Goal: Transaction & Acquisition: Obtain resource

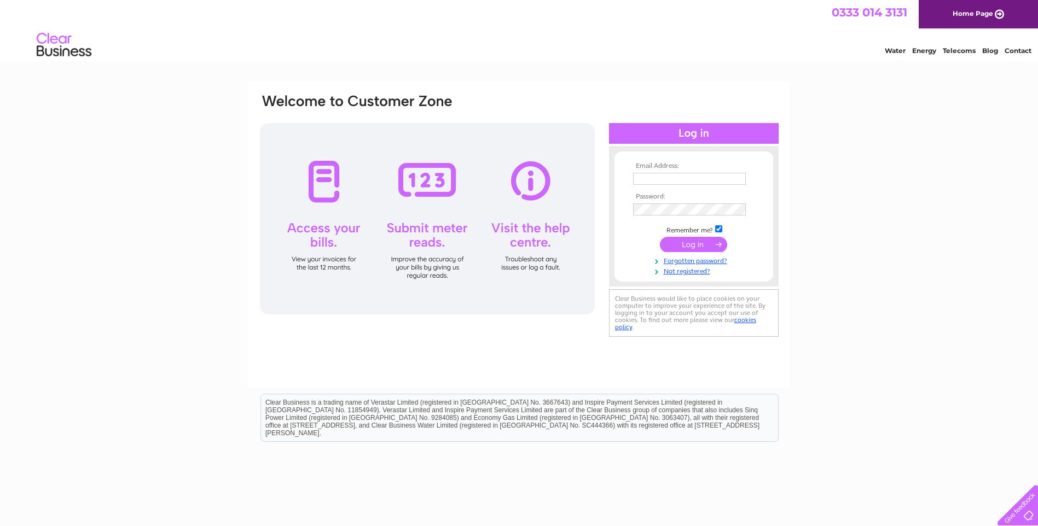
type input "caroline.griffin@lesterhotels.com"
click at [698, 246] on input "submit" at bounding box center [693, 244] width 67 height 15
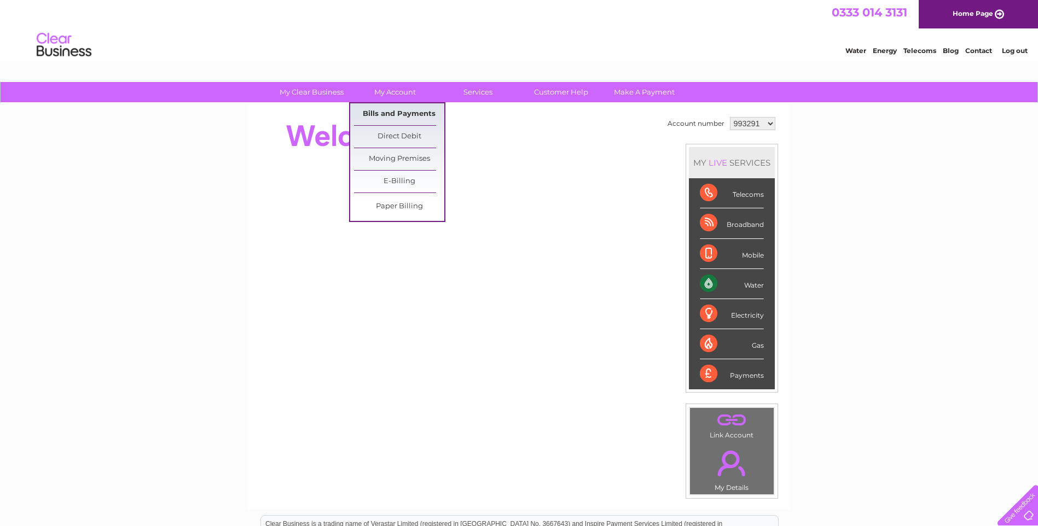
click at [407, 111] on link "Bills and Payments" at bounding box center [399, 114] width 90 height 22
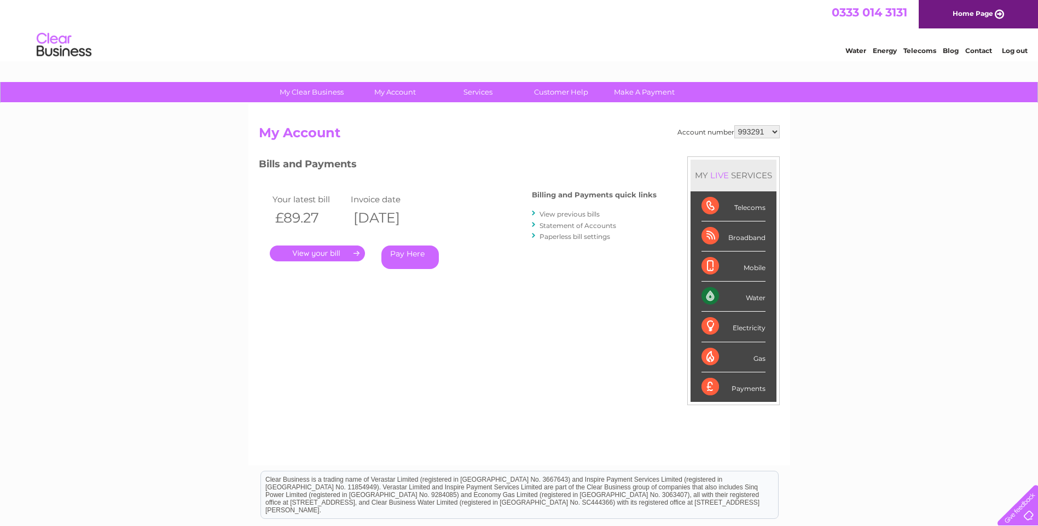
click at [337, 253] on link "." at bounding box center [317, 254] width 95 height 16
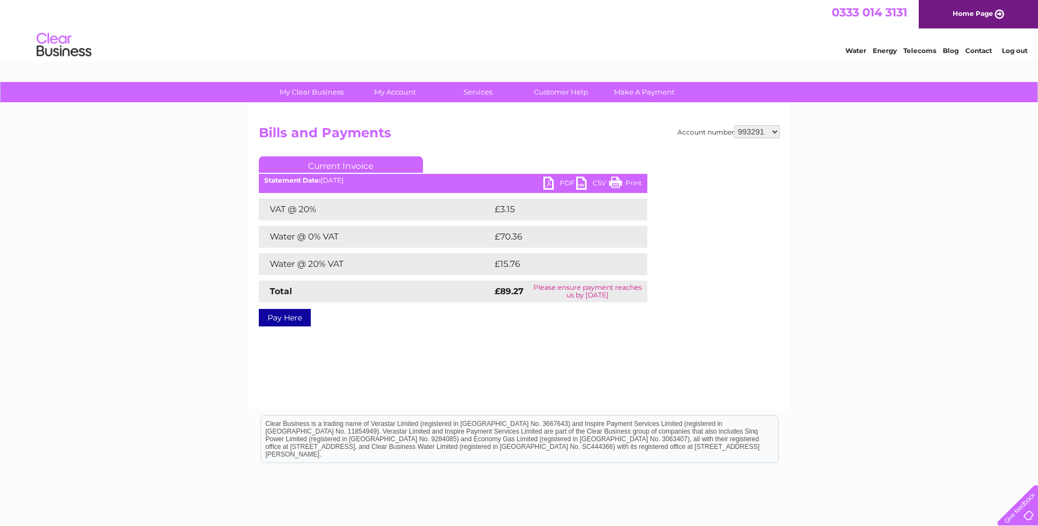
click at [564, 181] on link "PDF" at bounding box center [559, 185] width 33 height 16
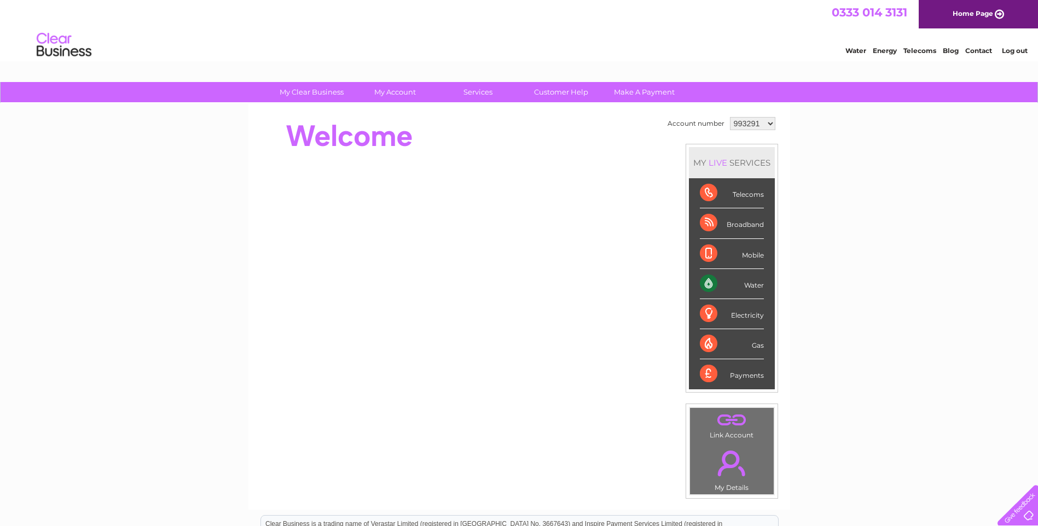
click at [767, 121] on select "993291 1114098" at bounding box center [752, 123] width 45 height 13
select select "1114098"
click at [730, 117] on select "993291 1114098" at bounding box center [752, 123] width 45 height 13
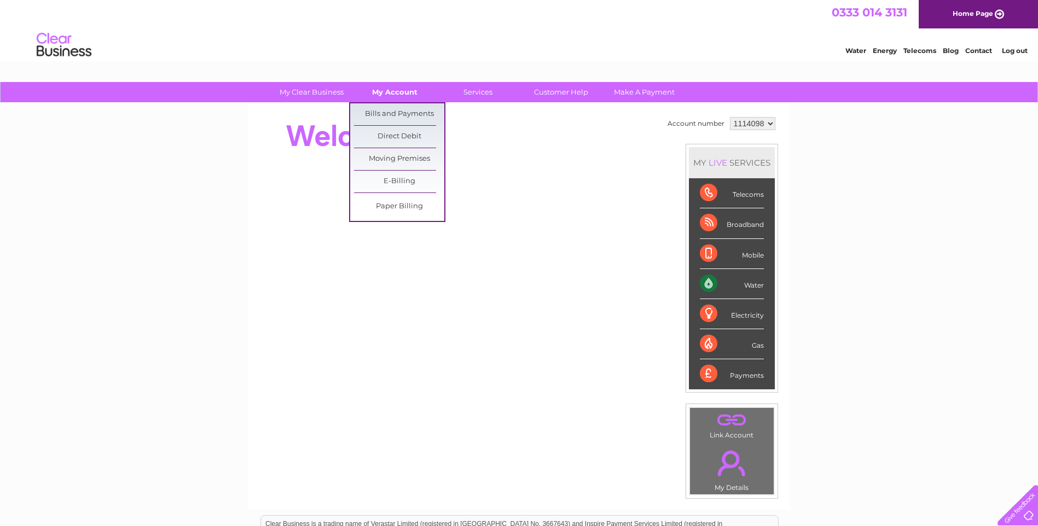
click at [388, 88] on link "My Account" at bounding box center [395, 92] width 90 height 20
click at [388, 114] on link "Bills and Payments" at bounding box center [399, 114] width 90 height 22
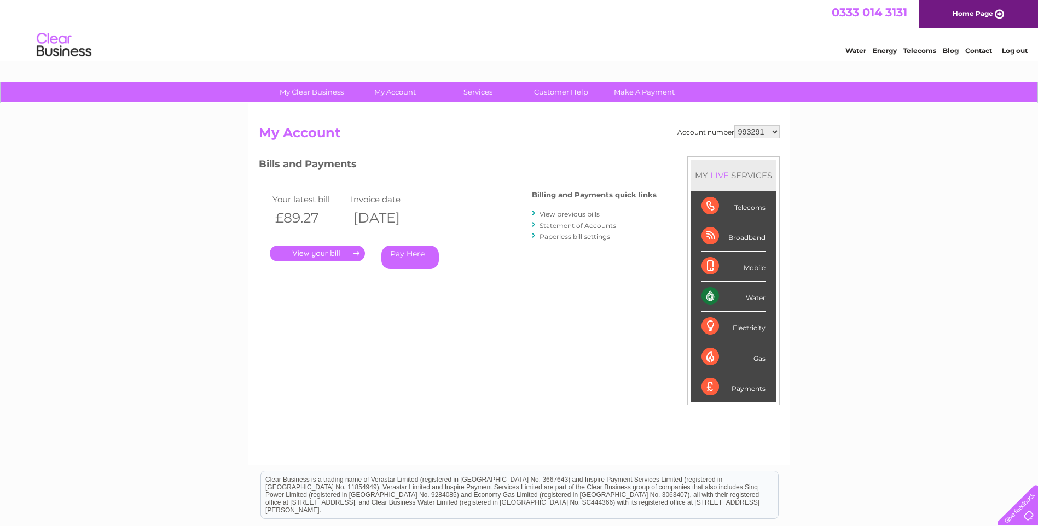
click at [329, 253] on link "." at bounding box center [317, 254] width 95 height 16
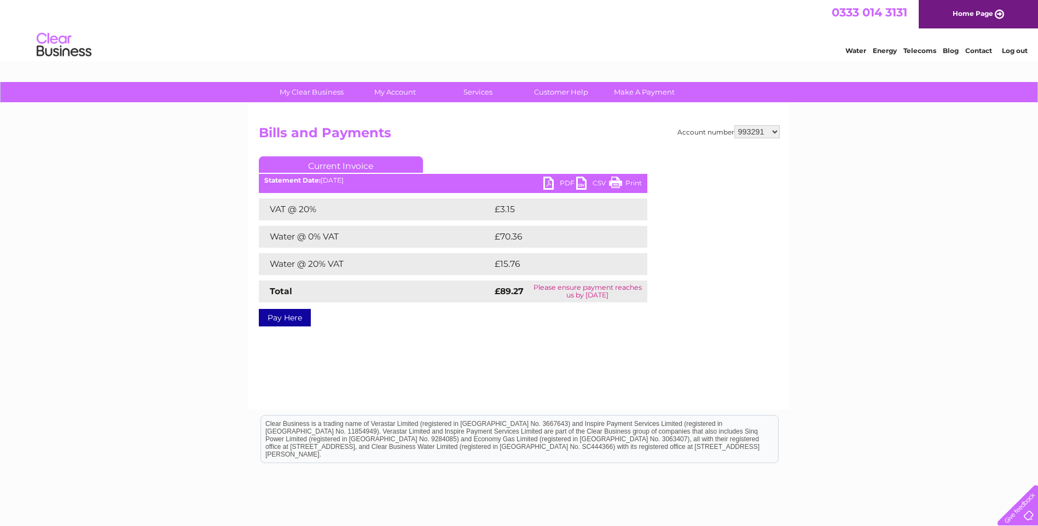
click at [557, 181] on link "PDF" at bounding box center [559, 185] width 33 height 16
click at [775, 131] on select "993291 1114098" at bounding box center [756, 131] width 45 height 13
select select "1114098"
click at [735, 125] on select "993291 1114098" at bounding box center [756, 131] width 45 height 13
click at [555, 182] on link "PDF" at bounding box center [559, 185] width 33 height 16
